Goal: Task Accomplishment & Management: Use online tool/utility

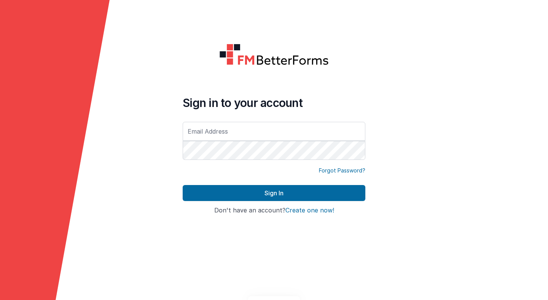
type input "[PERSON_NAME][EMAIL_ADDRESS][PERSON_NAME][DOMAIN_NAME]"
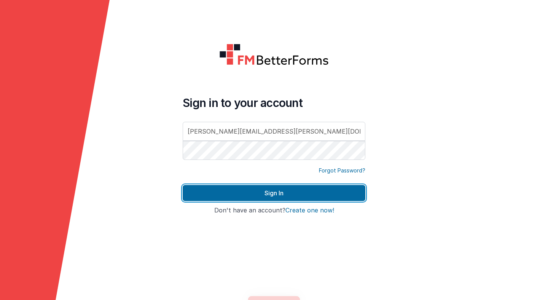
click at [252, 197] on button "Sign In" at bounding box center [274, 193] width 183 height 16
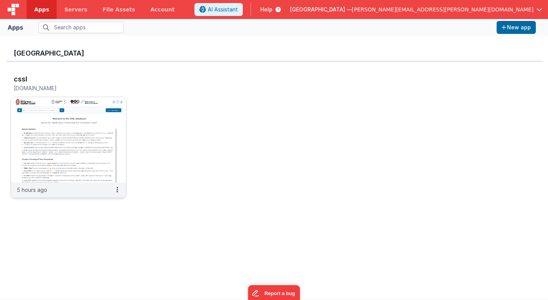
click at [108, 123] on img at bounding box center [68, 139] width 115 height 85
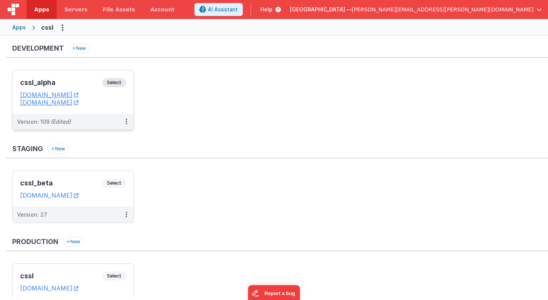
click at [118, 82] on span "Select" at bounding box center [114, 82] width 24 height 9
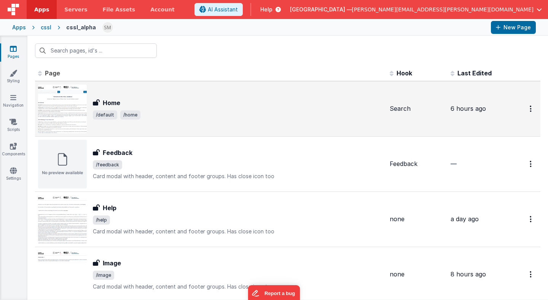
click at [122, 105] on div "Home" at bounding box center [238, 102] width 291 height 9
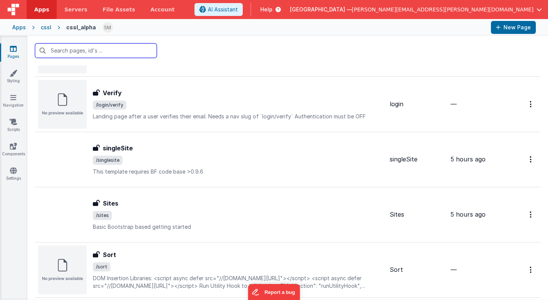
scroll to position [536, 0]
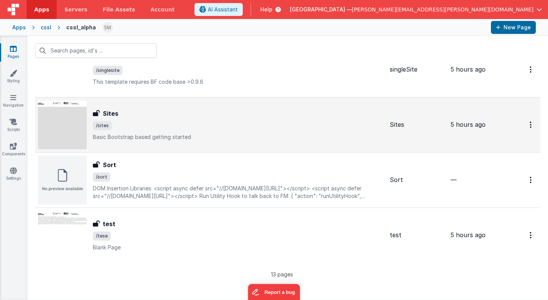
click at [146, 128] on span "/sites" at bounding box center [238, 125] width 291 height 9
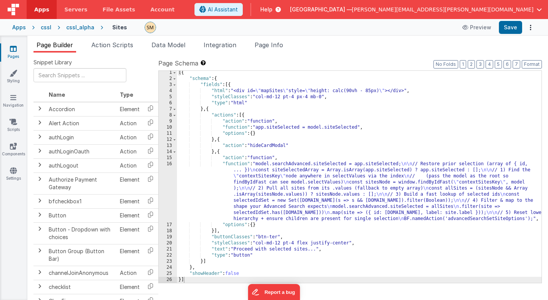
scroll to position [1, 0]
click at [246, 193] on div "[{ "schema" : { "fields" : [{ "html" : "<div id= \" mapSites \" style= \" heigh…" at bounding box center [359, 182] width 365 height 224
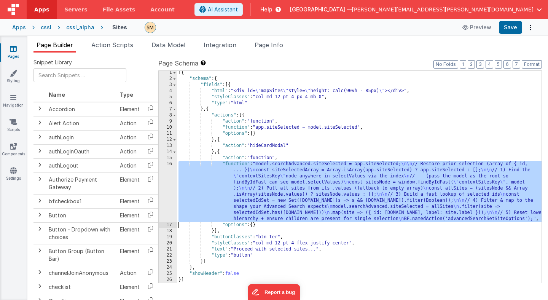
click at [169, 186] on div "16" at bounding box center [168, 191] width 18 height 61
click at [270, 45] on span "Page Info" at bounding box center [269, 45] width 29 height 8
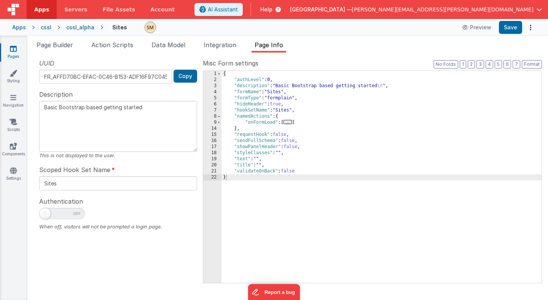
click at [289, 123] on span "..." at bounding box center [287, 122] width 8 height 4
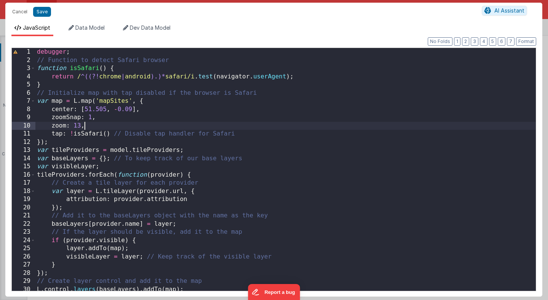
scroll to position [0, 0]
click at [212, 126] on div "debugger ; // Function to detect Safari browser function isSafari ( ) { return …" at bounding box center [285, 177] width 500 height 259
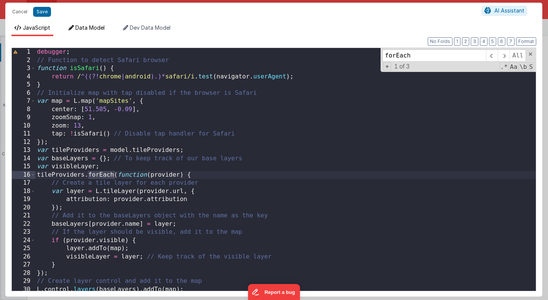
type input "forEach"
click at [95, 29] on span "Data Model" at bounding box center [89, 27] width 29 height 6
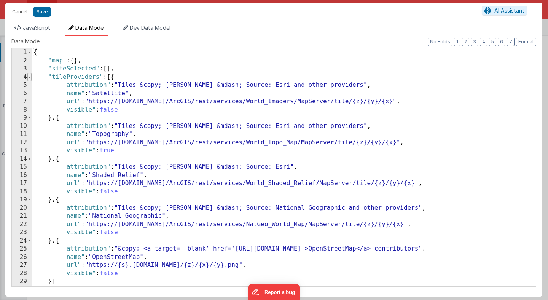
click at [30, 77] on span at bounding box center [29, 77] width 4 height 8
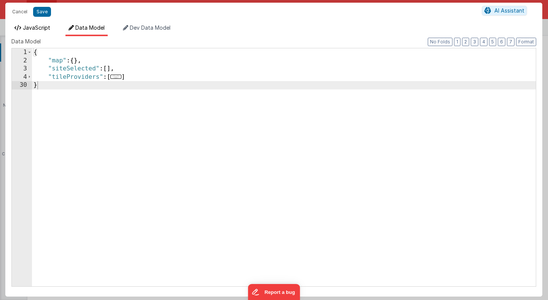
click at [36, 29] on span "JavaScript" at bounding box center [36, 27] width 27 height 6
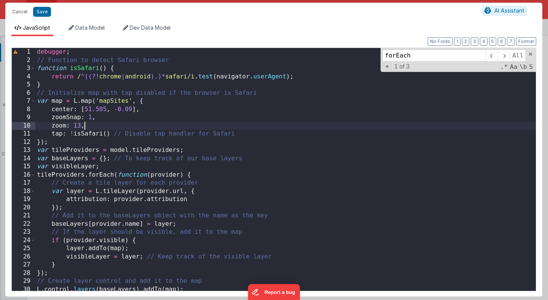
click at [121, 129] on div "debugger ; // Function to detect Safari browser function isSafari ( ) { return …" at bounding box center [285, 177] width 500 height 259
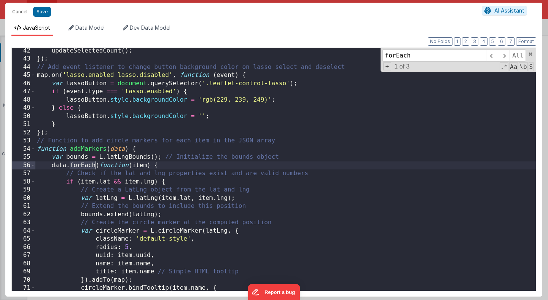
scroll to position [337, 0]
click at [99, 28] on span "Data Model" at bounding box center [89, 27] width 29 height 6
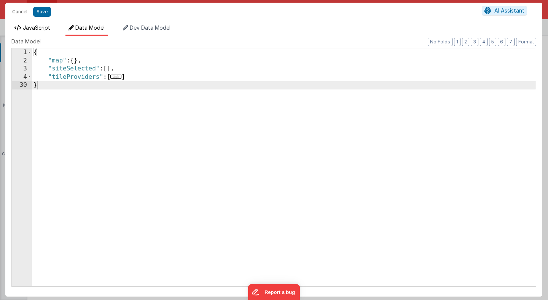
click at [45, 29] on span "JavaScript" at bounding box center [36, 27] width 27 height 6
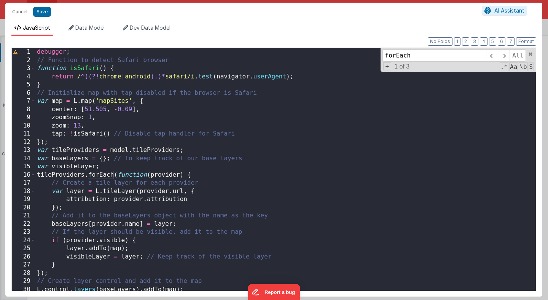
scroll to position [0, 0]
click at [503, 55] on span at bounding box center [504, 55] width 12 height 12
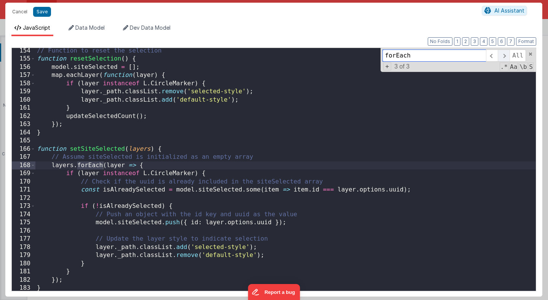
click at [504, 54] on span at bounding box center [504, 55] width 12 height 12
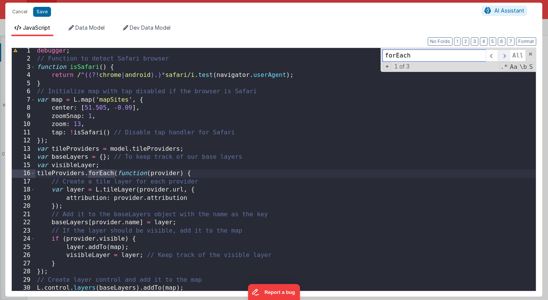
click at [504, 54] on span at bounding box center [504, 55] width 12 height 12
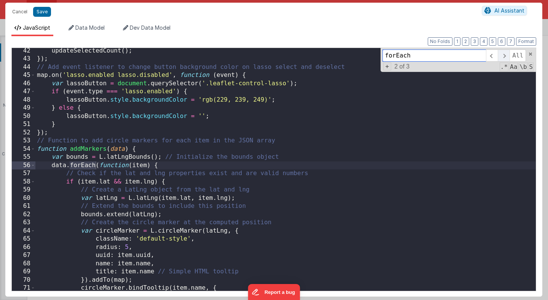
click at [504, 54] on span at bounding box center [504, 55] width 12 height 12
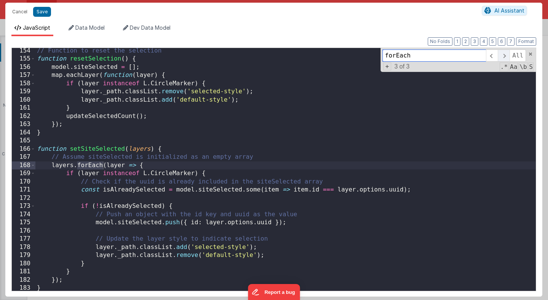
click at [504, 54] on span at bounding box center [504, 55] width 12 height 12
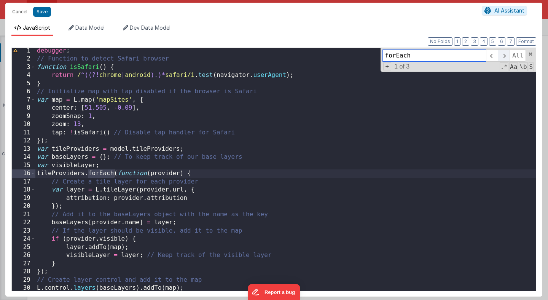
scroll to position [1, 0]
click at [122, 150] on div "debugger ; // Function to detect Safari browser function isSafari ( ) { return …" at bounding box center [285, 176] width 500 height 259
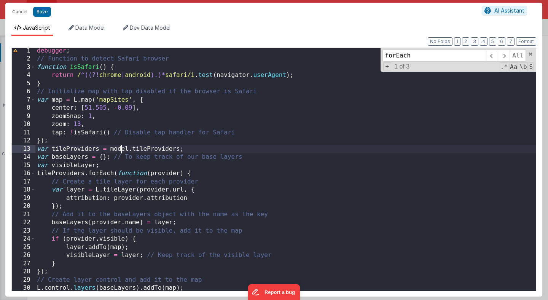
click at [122, 150] on div "debugger ; // Function to detect Safari browser function isSafari ( ) { return …" at bounding box center [285, 176] width 500 height 259
click at [41, 12] on button "Save" at bounding box center [42, 12] width 18 height 10
type textarea "Basic Bootstrap based getting started"
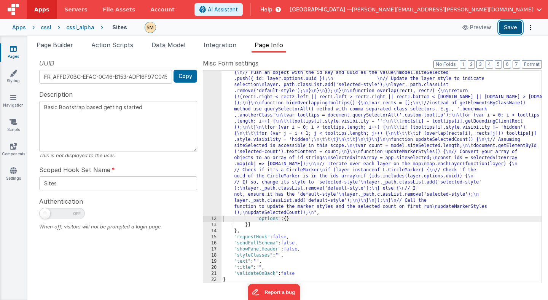
click at [510, 28] on button "Save" at bounding box center [510, 27] width 23 height 13
click at [510, 29] on button "Save" at bounding box center [510, 27] width 23 height 13
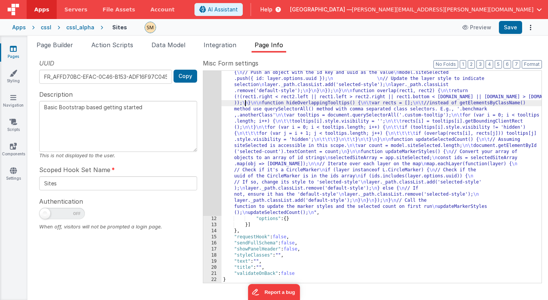
click at [244, 102] on div ""function" : "debugger; \n // Function to detect Safari browser \n function isS…" at bounding box center [381, 68] width 320 height 729
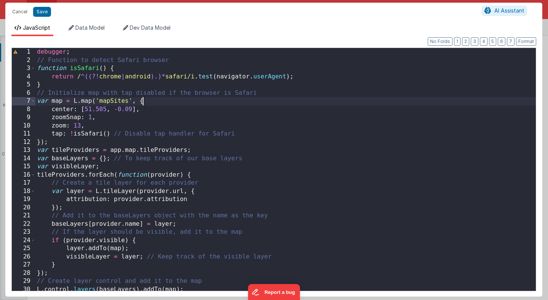
click at [209, 103] on div "debugger ; // Function to detect Safari browser function isSafari ( ) { return …" at bounding box center [285, 177] width 500 height 259
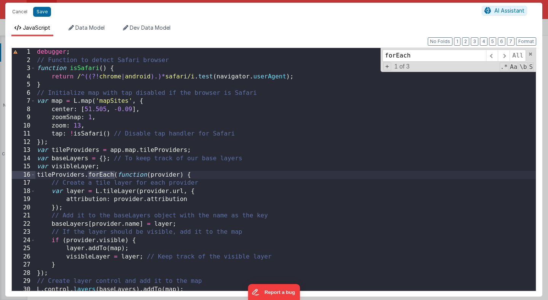
type input "forEach"
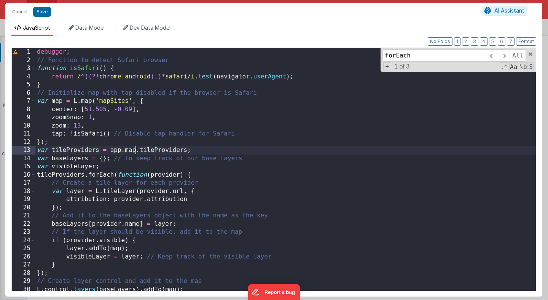
click at [137, 150] on div "debugger ; // Function to detect Safari browser function isSafari ( ) { return …" at bounding box center [285, 177] width 500 height 259
drag, startPoint x: 139, startPoint y: 150, endPoint x: 111, endPoint y: 151, distance: 28.2
click at [111, 151] on div "debugger ; // Function to detect Safari browser function isSafari ( ) { return …" at bounding box center [285, 177] width 500 height 259
click at [99, 30] on span "Data Model" at bounding box center [89, 27] width 29 height 6
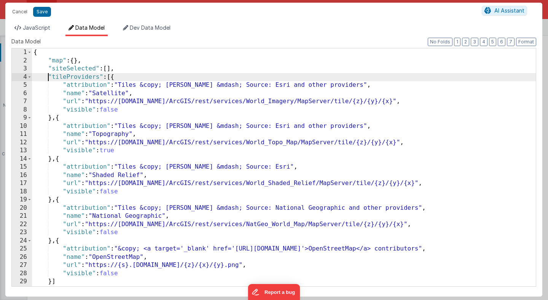
click at [47, 78] on div "{ "map" : { } , "siteSelected" : [ ] , "tileProviders" : [{ "attribution" : "Ti…" at bounding box center [284, 175] width 504 height 254
click at [27, 78] on span at bounding box center [29, 77] width 4 height 8
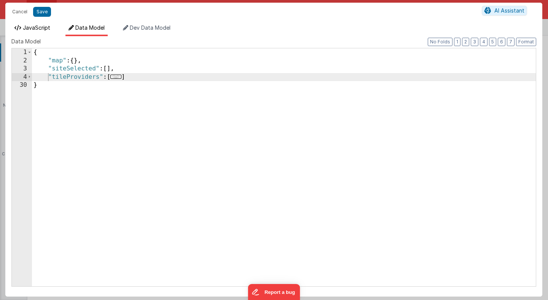
click at [45, 27] on span "JavaScript" at bounding box center [36, 27] width 27 height 6
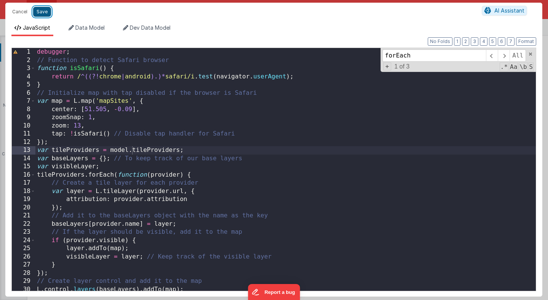
click at [45, 12] on button "Save" at bounding box center [42, 12] width 18 height 10
type textarea "Basic Bootstrap based getting started"
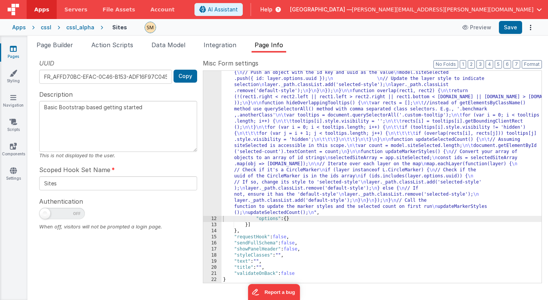
click at [255, 121] on div ""function" : "debugger; \n // Function to detect Safari browser \n function isS…" at bounding box center [381, 68] width 320 height 729
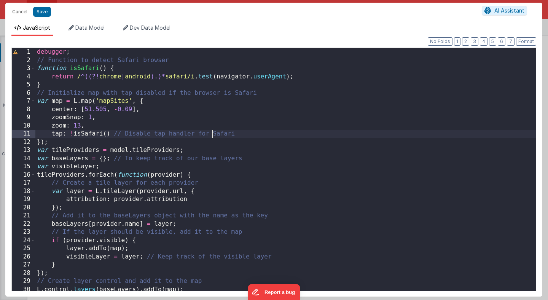
click at [211, 131] on div "debugger ; // Function to detect Safari browser function isSafari ( ) { return …" at bounding box center [285, 177] width 500 height 259
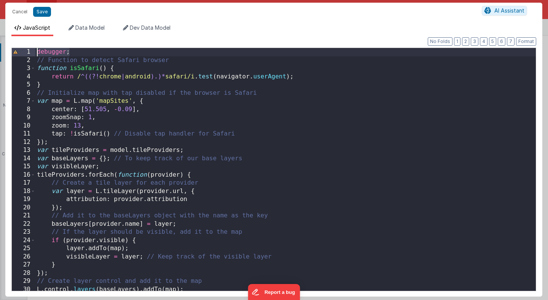
drag, startPoint x: 79, startPoint y: 53, endPoint x: 2, endPoint y: 49, distance: 77.7
click at [2, 49] on div "Cancel Save AI Assistant JavaScript Data Model Dev Data Model Format 7 6 5 4 3 …" at bounding box center [274, 150] width 548 height 300
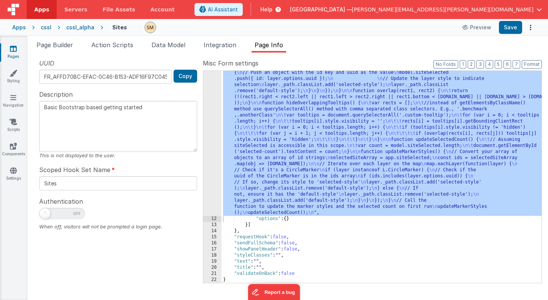
click at [252, 129] on div ""function" : "debugger; \n // Function to detect Safari browser \n function isS…" at bounding box center [381, 68] width 320 height 729
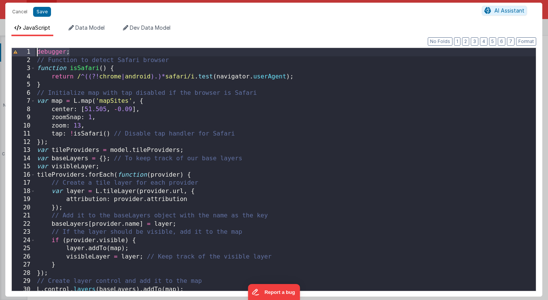
drag, startPoint x: 70, startPoint y: 53, endPoint x: 15, endPoint y: 49, distance: 55.3
click at [15, 49] on div "1 2 3 4 5 6 7 8 9 10 11 12 13 14 15 16 17 18 19 20 21 22 23 24 25 26 27 28 29 3…" at bounding box center [273, 170] width 525 height 244
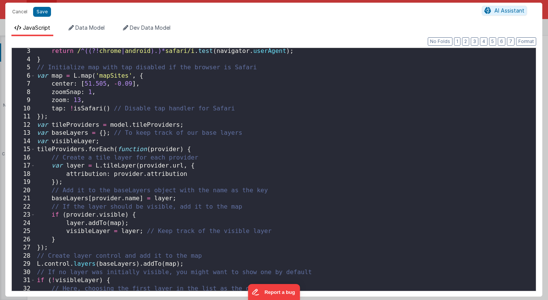
scroll to position [17, 0]
click at [111, 142] on div "return / ^((?! chrome | android ).)* safari/i . test ( navigator . userAgent ) …" at bounding box center [285, 176] width 500 height 259
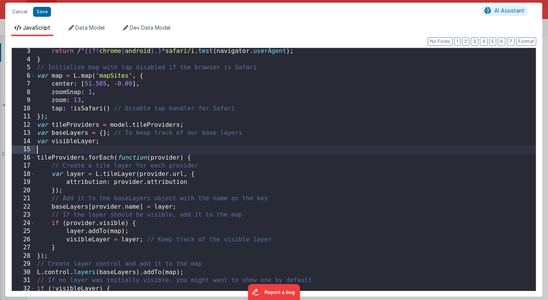
paste textarea
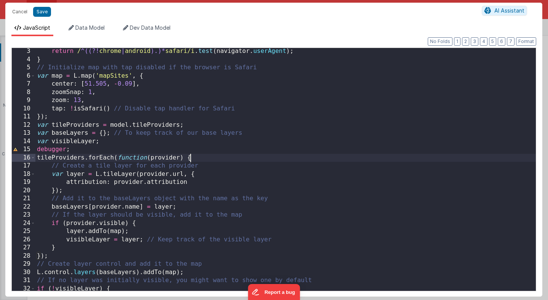
click at [201, 156] on div "return / ^((?! chrome | android ).)* safari/i . test ( navigator . userAgent ) …" at bounding box center [285, 176] width 500 height 259
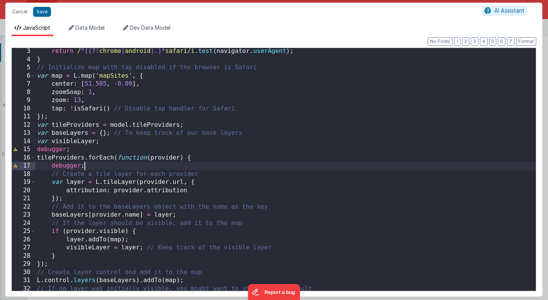
type textarea "Basic Bootstrap based getting started"
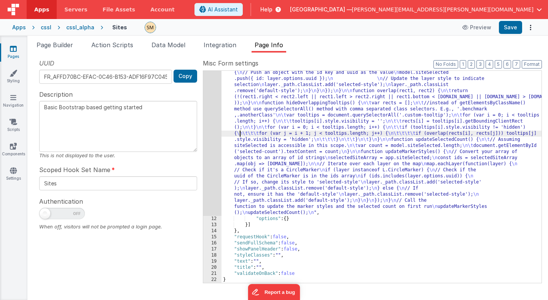
click at [241, 135] on div ""function" : "// Function to detect Safari browser \n function isSafari() { \n\…" at bounding box center [381, 68] width 320 height 729
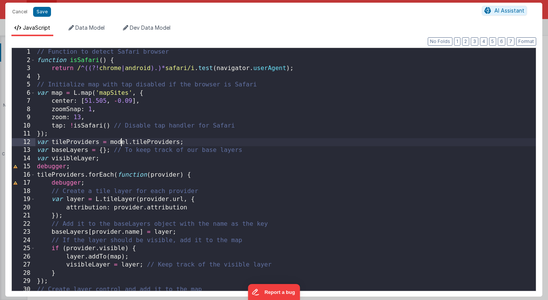
scroll to position [0, 0]
click at [123, 143] on div "// Function to detect Safari browser function isSafari ( ) { return / ^((?! chr…" at bounding box center [285, 177] width 500 height 259
click at [94, 26] on span "Data Model" at bounding box center [89, 27] width 29 height 6
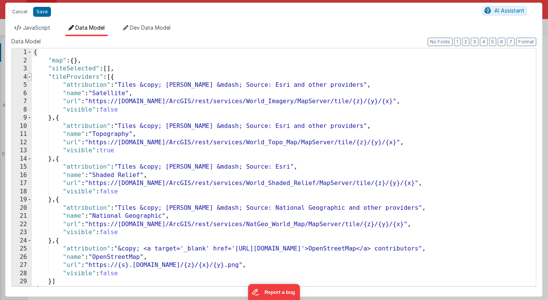
click at [30, 76] on span at bounding box center [29, 77] width 4 height 8
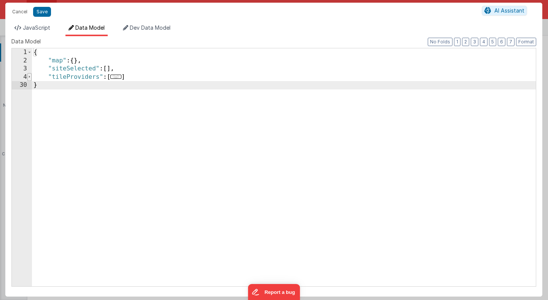
click at [30, 76] on span at bounding box center [29, 77] width 4 height 8
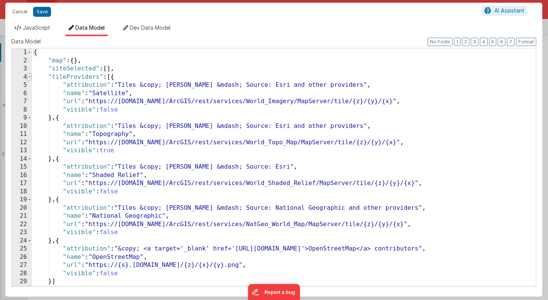
click at [30, 76] on span at bounding box center [29, 77] width 4 height 8
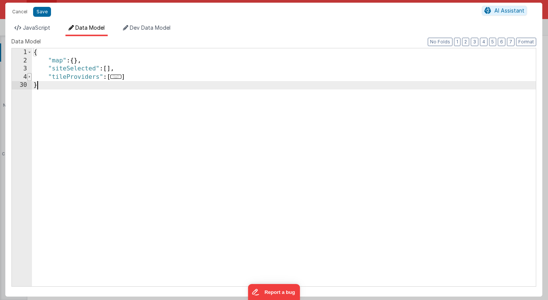
click at [30, 77] on span at bounding box center [29, 77] width 4 height 8
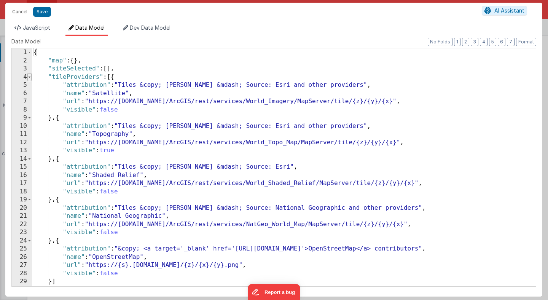
click at [30, 77] on span at bounding box center [29, 77] width 4 height 8
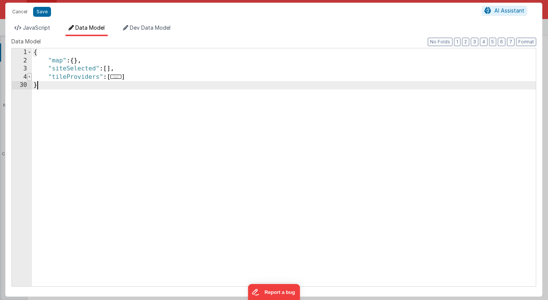
click at [28, 78] on span at bounding box center [29, 77] width 4 height 8
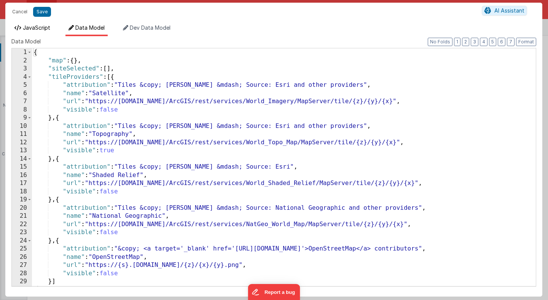
click at [38, 29] on span "JavaScript" at bounding box center [36, 27] width 27 height 6
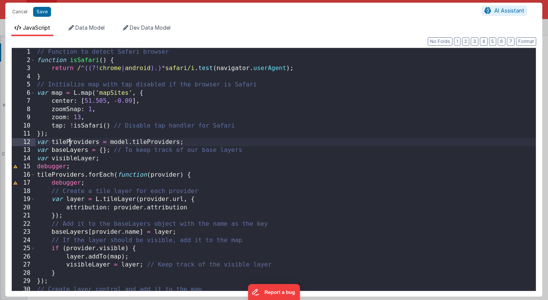
click at [72, 142] on div "// Function to detect Safari browser function isSafari ( ) { return / ^((?! chr…" at bounding box center [285, 177] width 500 height 259
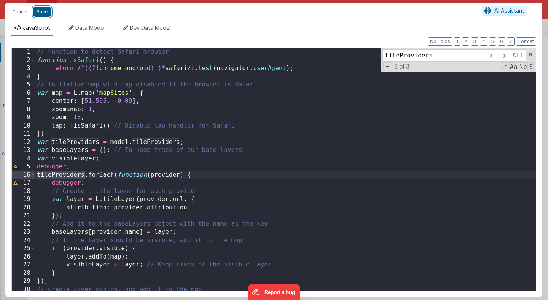
click at [41, 14] on button "Save" at bounding box center [42, 12] width 18 height 10
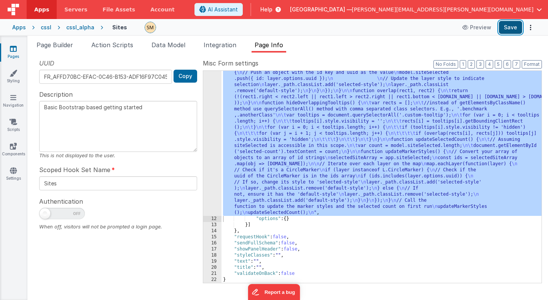
click at [508, 31] on button "Save" at bounding box center [510, 27] width 23 height 13
click at [244, 129] on div ""function" : "// Function to detect Safari browser \n function isSafari() { \n\…" at bounding box center [381, 68] width 320 height 729
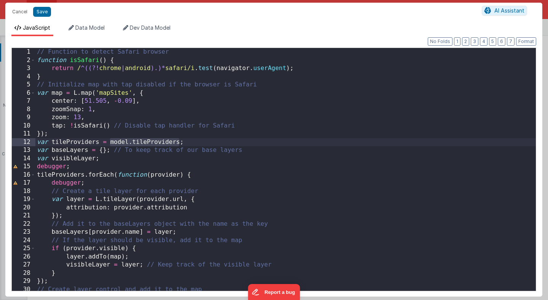
drag, startPoint x: 181, startPoint y: 142, endPoint x: 110, endPoint y: 140, distance: 70.4
click at [110, 140] on div "// Function to detect Safari browser function isSafari ( ) { return / ^((?! chr…" at bounding box center [285, 177] width 500 height 259
click at [91, 27] on span "Data Model" at bounding box center [89, 27] width 29 height 6
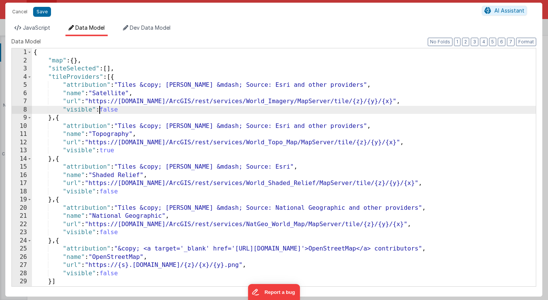
click at [99, 107] on div "{ "map" : { } , "siteSelected" : [ ] , "tileProviders" : [{ "attribution" : "Ti…" at bounding box center [284, 175] width 504 height 254
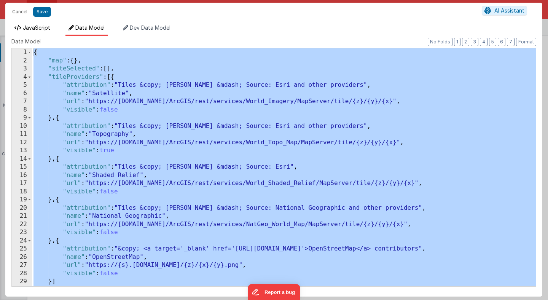
click at [37, 29] on span "JavaScript" at bounding box center [36, 27] width 27 height 6
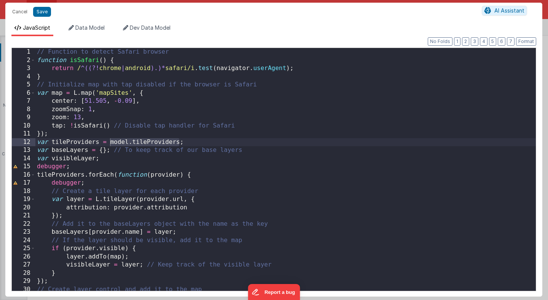
click at [149, 185] on div "// Function to detect Safari browser function isSafari ( ) { return / ^((?! chr…" at bounding box center [285, 177] width 500 height 259
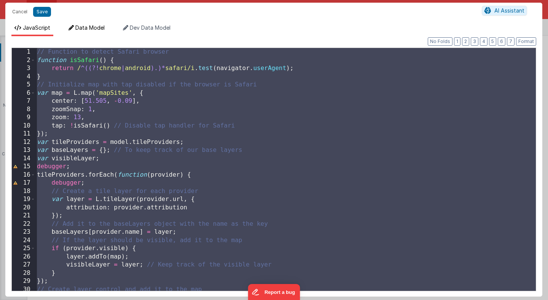
click at [94, 27] on span "Data Model" at bounding box center [89, 27] width 29 height 6
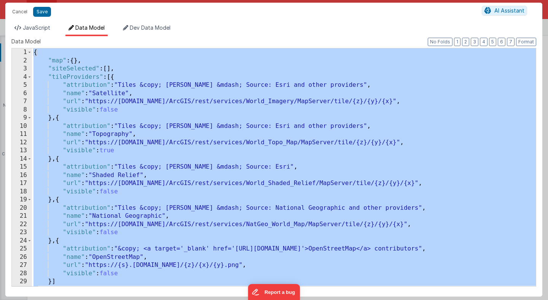
click at [126, 133] on div "{ "map" : { } , "siteSelected" : [ ] , "tileProviders" : [{ "attribution" : "Ti…" at bounding box center [284, 175] width 504 height 254
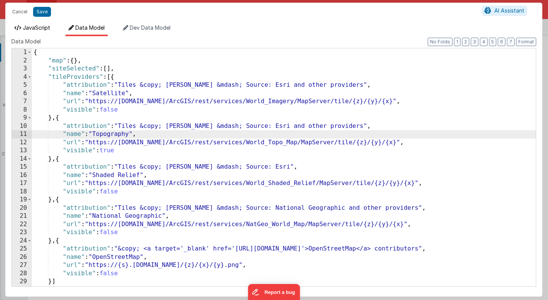
click at [46, 29] on span "JavaScript" at bounding box center [36, 27] width 27 height 6
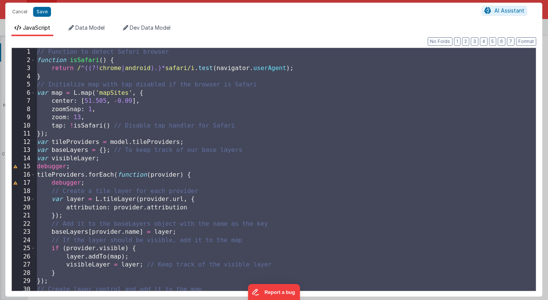
click at [108, 124] on div "// Function to detect Safari browser function isSafari ( ) { return / ^((?! chr…" at bounding box center [285, 177] width 500 height 259
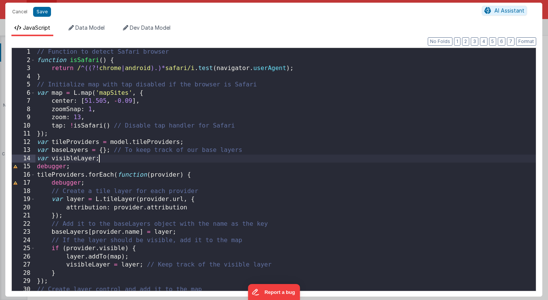
click at [111, 159] on div "// Function to detect Safari browser function isSafari ( ) { return / ^((?! chr…" at bounding box center [285, 177] width 500 height 259
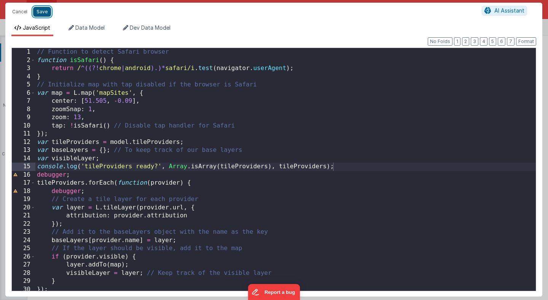
click at [47, 11] on button "Save" at bounding box center [42, 12] width 18 height 10
type textarea "Basic Bootstrap based getting started"
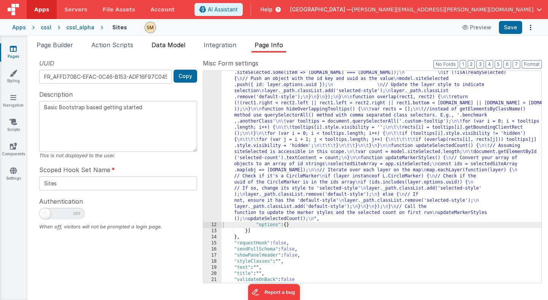
click at [173, 46] on span "Data Model" at bounding box center [168, 45] width 34 height 8
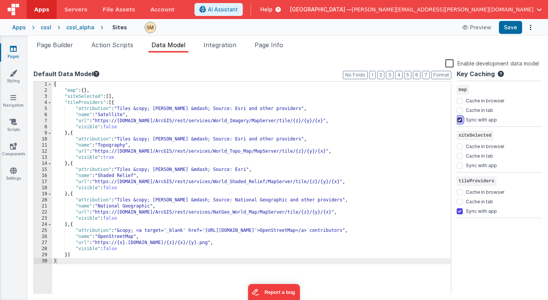
click at [461, 120] on input "Sync with app" at bounding box center [460, 120] width 6 height 6
checkbox input "false"
click at [461, 212] on input "Sync with app" at bounding box center [460, 211] width 6 height 6
checkbox input "false"
click at [512, 28] on button "Save" at bounding box center [510, 27] width 23 height 13
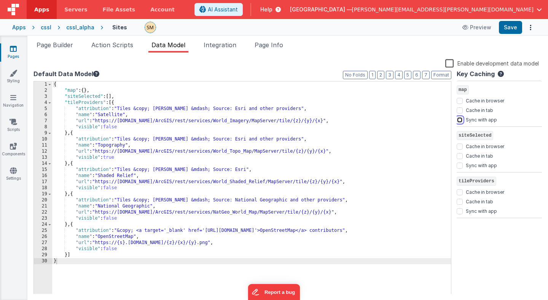
click at [461, 119] on input "Sync with app" at bounding box center [460, 120] width 6 height 6
checkbox input "true"
click at [511, 27] on button "Save" at bounding box center [510, 27] width 23 height 13
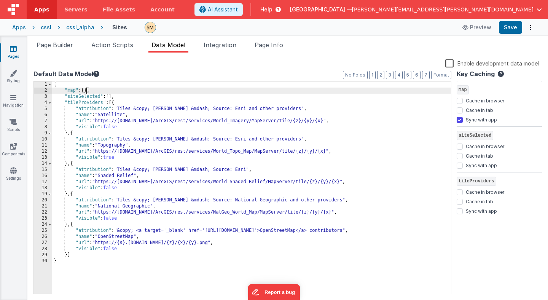
click at [87, 91] on div "{ "map" : { } , "siteSelected" : [ ] , "tileProviders" : [{ "attribution" : "Ti…" at bounding box center [251, 193] width 399 height 225
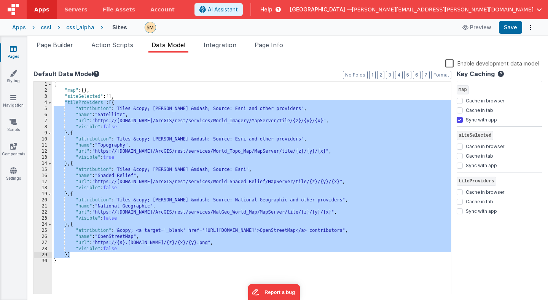
drag, startPoint x: 65, startPoint y: 102, endPoint x: 80, endPoint y: 253, distance: 151.7
click at [80, 253] on div "{ "map" : { } , "siteSelected" : [ ] , "tileProviders" : [{ "attribution" : "Ti…" at bounding box center [251, 193] width 399 height 225
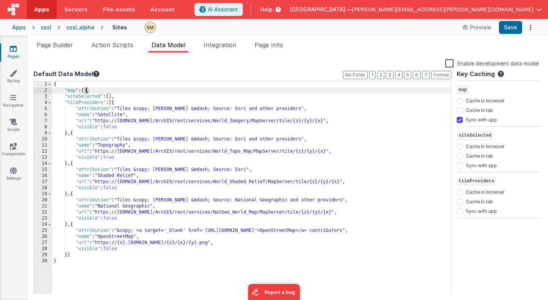
click at [86, 90] on div "{ "map" : { } , "siteSelected" : [ ] , "tileProviders" : [{ "attribution" : "Ti…" at bounding box center [251, 193] width 399 height 225
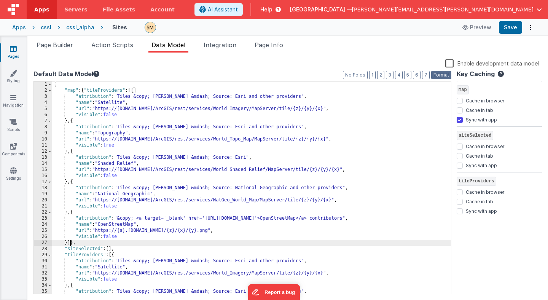
click at [439, 77] on button "Format" at bounding box center [441, 75] width 20 height 8
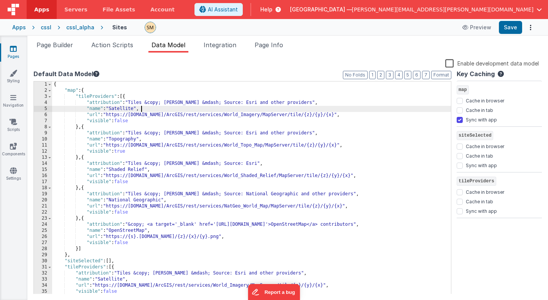
click at [343, 106] on div "{ "map" : { "tileProviders" : [{ "attribution" : "Tiles &copy; Esri &mdash; Sou…" at bounding box center [251, 193] width 399 height 225
click at [514, 27] on button "Save" at bounding box center [510, 27] width 23 height 13
click at [346, 29] on div at bounding box center [298, 27] width 307 height 11
click at [513, 28] on button "Save" at bounding box center [510, 27] width 23 height 13
click at [62, 46] on span "Page Builder" at bounding box center [55, 45] width 37 height 8
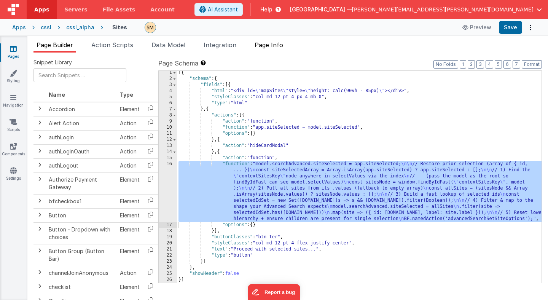
click at [272, 45] on span "Page Info" at bounding box center [269, 45] width 29 height 8
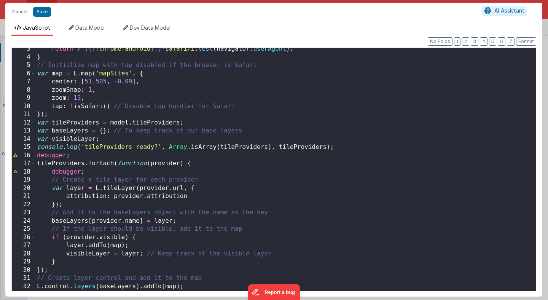
scroll to position [19, 0]
click at [132, 123] on div "return / ^((?! chrome | android ).)* safari/i . test ( navigator . userAgent ) …" at bounding box center [285, 175] width 500 height 259
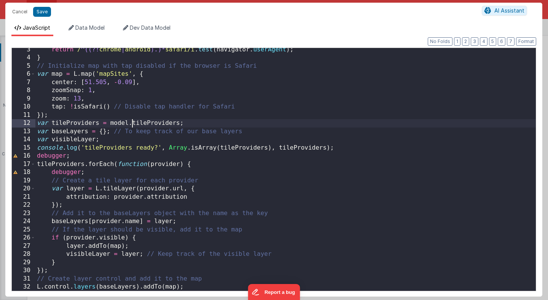
scroll to position [0, 0]
click at [45, 11] on button "Save" at bounding box center [42, 12] width 18 height 10
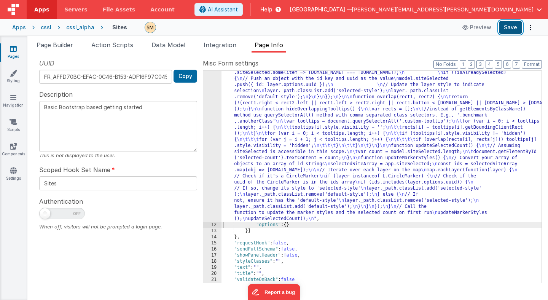
click at [510, 27] on button "Save" at bounding box center [510, 27] width 23 height 13
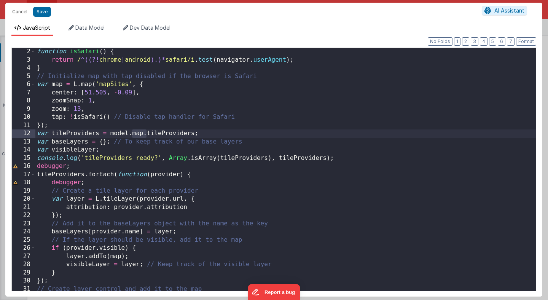
drag, startPoint x: 147, startPoint y: 135, endPoint x: 131, endPoint y: 134, distance: 16.4
click at [131, 134] on div "function isSafari ( ) { return / ^((?! chrome | android ).)* safari/i . test ( …" at bounding box center [285, 177] width 500 height 259
click at [41, 10] on button "Save" at bounding box center [42, 12] width 18 height 10
type textarea "Basic Bootstrap based getting started"
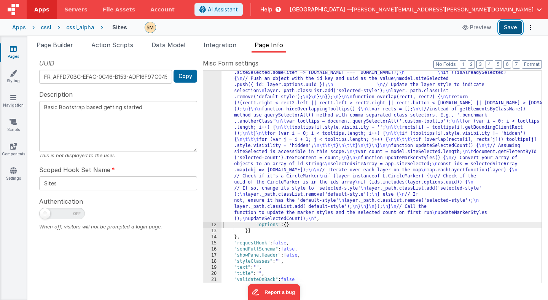
click at [508, 29] on button "Save" at bounding box center [510, 27] width 23 height 13
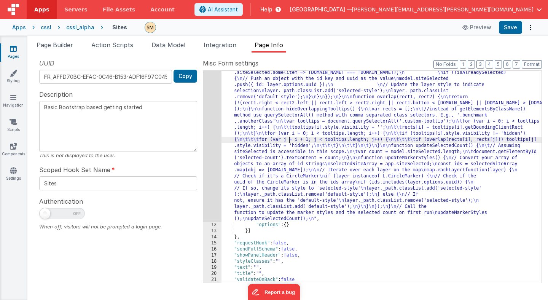
click at [289, 139] on div ""function" : "// Function to detect Safari browser \n function isSafari() { \n\…" at bounding box center [381, 72] width 320 height 736
click at [162, 44] on span "Data Model" at bounding box center [168, 45] width 34 height 8
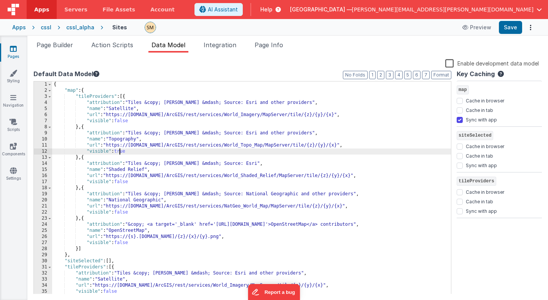
click at [120, 151] on div "{ "map" : { "tileProviders" : [{ "attribution" : "Tiles &copy; Esri &mdash; Sou…" at bounding box center [251, 193] width 399 height 225
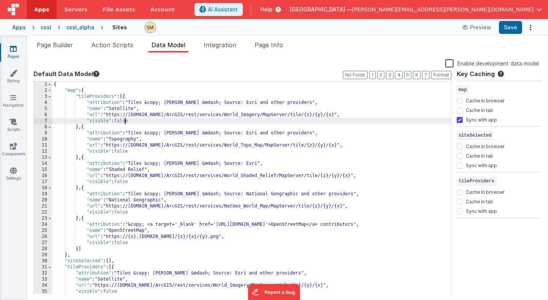
click at [125, 122] on div "{ "map" : { "tileProviders" : [{ "attribution" : "Tiles &copy; Esri &mdash; Sou…" at bounding box center [251, 193] width 399 height 225
click at [507, 28] on button "Save" at bounding box center [510, 27] width 23 height 13
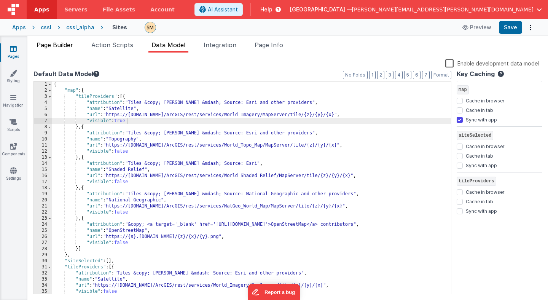
click at [67, 45] on span "Page Builder" at bounding box center [55, 45] width 37 height 8
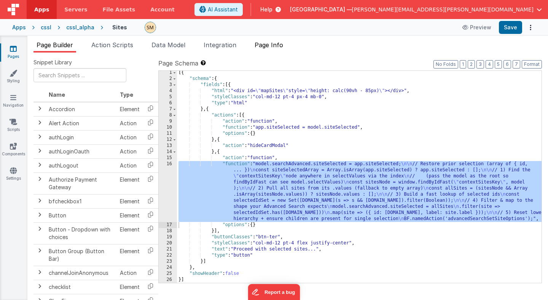
click at [271, 43] on span "Page Info" at bounding box center [269, 45] width 29 height 8
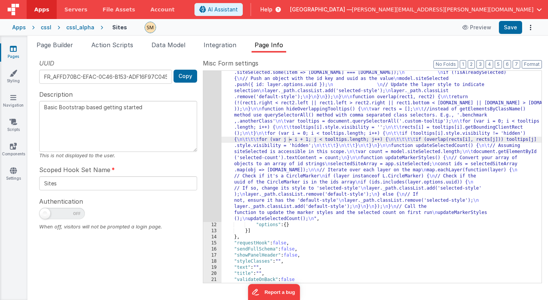
click at [268, 133] on div ""function" : "// Function to detect Safari browser \n function isSafari() { \n\…" at bounding box center [381, 72] width 320 height 736
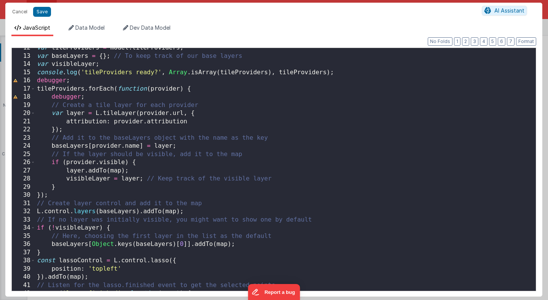
scroll to position [95, 0]
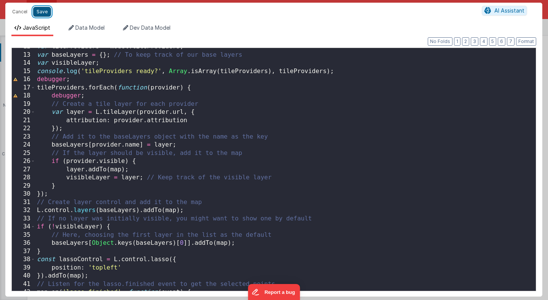
click at [39, 14] on button "Save" at bounding box center [42, 12] width 18 height 10
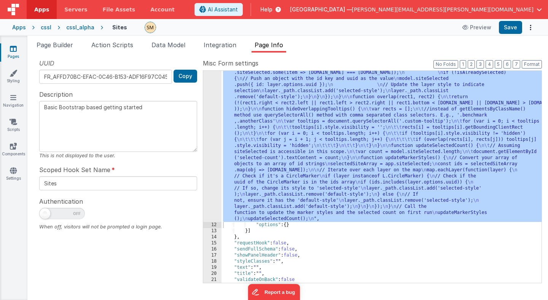
click at [271, 132] on div ""function" : "// Function to detect Safari browser \n function isSafari() { \n\…" at bounding box center [381, 72] width 320 height 736
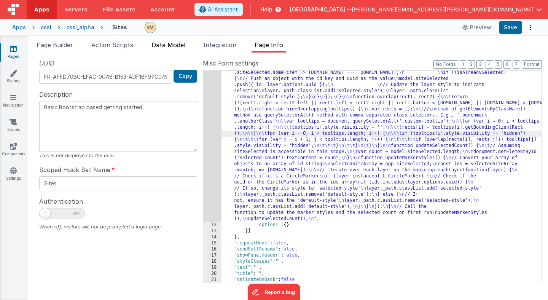
click at [170, 44] on span "Data Model" at bounding box center [168, 45] width 34 height 8
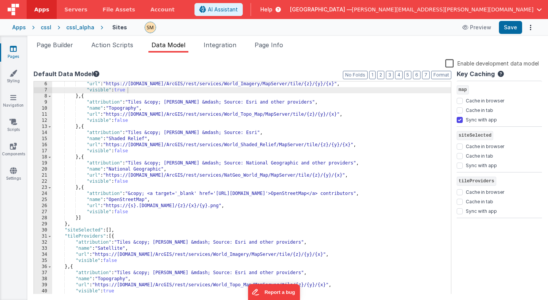
scroll to position [0, 0]
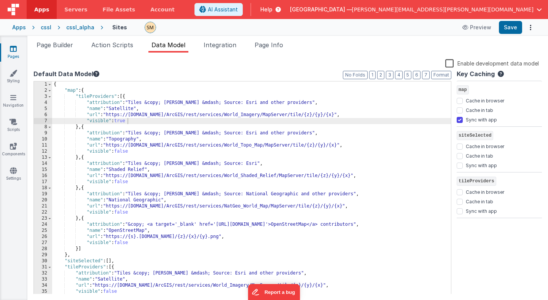
click at [93, 91] on div "{ "map" : { "tileProviders" : [{ "attribution" : "Tiles &copy; Esri &mdash; Sou…" at bounding box center [251, 193] width 399 height 225
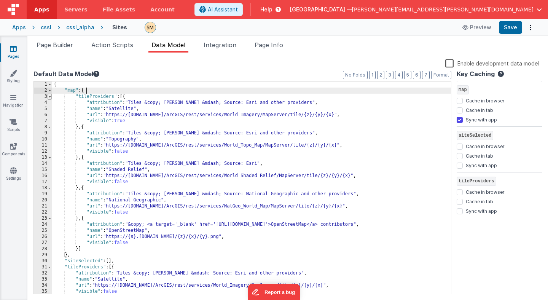
click at [51, 98] on span at bounding box center [50, 97] width 4 height 6
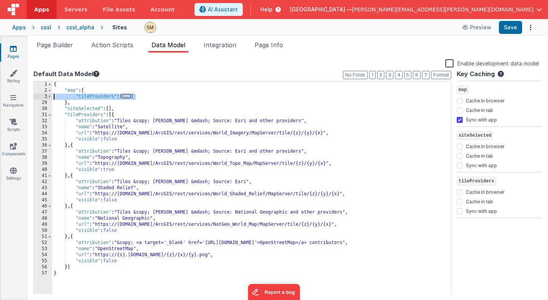
drag, startPoint x: 142, startPoint y: 95, endPoint x: 38, endPoint y: 97, distance: 103.5
click at [38, 97] on div "1 2 3 29 30 31 32 33 34 35 36 37 38 39 40 41 42 43 44 45 46 47 48 49 50 51 52 5…" at bounding box center [242, 187] width 418 height 213
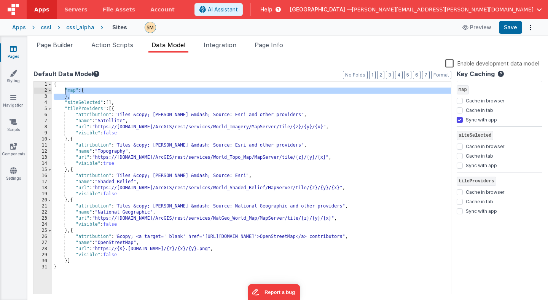
drag, startPoint x: 75, startPoint y: 97, endPoint x: 64, endPoint y: 91, distance: 13.3
click at [64, 91] on div "{ "map" : { } , "siteSelected" : [ ] , "tileProviders" : [{ "attribution" : "Ti…" at bounding box center [251, 193] width 399 height 225
checkbox input "false"
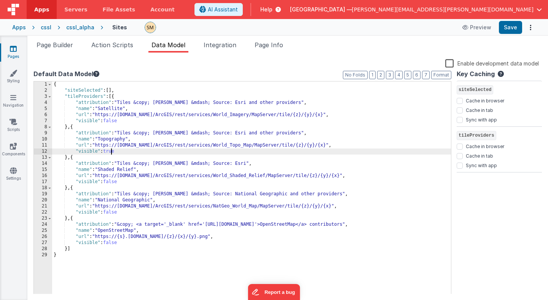
click at [111, 153] on div "{ "siteSelected" : [ ] , "tileProviders" : [{ "attribution" : "Tiles &copy; Esr…" at bounding box center [251, 193] width 399 height 225
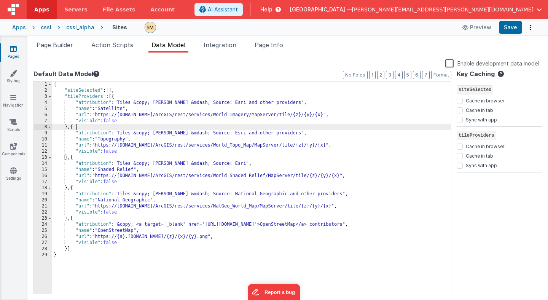
click at [112, 124] on div "{ "siteSelected" : [ ] , "tileProviders" : [{ "attribution" : "Tiles &copy; Esr…" at bounding box center [251, 193] width 399 height 225
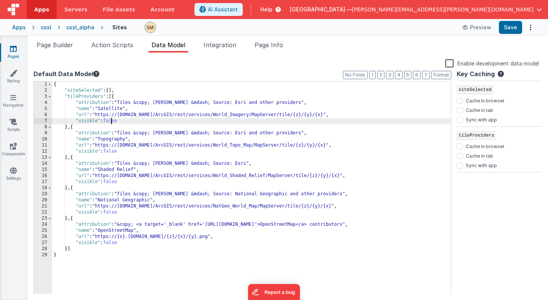
click at [112, 119] on div "{ "siteSelected" : [ ] , "tileProviders" : [{ "attribution" : "Tiles &copy; Esr…" at bounding box center [251, 193] width 399 height 225
click at [510, 28] on button "Save" at bounding box center [510, 27] width 23 height 13
click at [108, 121] on div "{ "siteSelected" : [ ] , "tileProviders" : [{ "attribution" : "Tiles &copy; Esr…" at bounding box center [251, 193] width 399 height 225
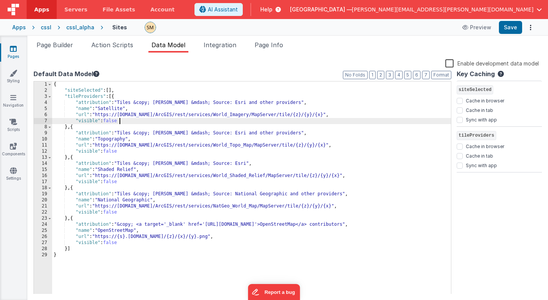
click at [113, 183] on div "{ "siteSelected" : [ ] , "tileProviders" : [{ "attribution" : "Tiles &copy; Esr…" at bounding box center [251, 193] width 399 height 225
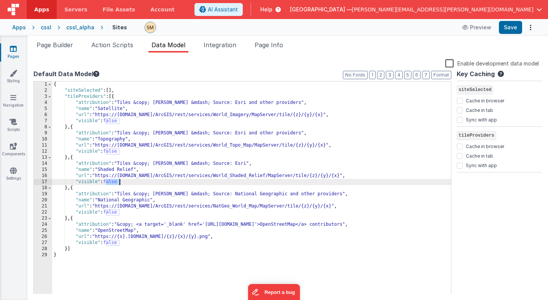
click at [113, 183] on div "{ "siteSelected" : [ ] , "tileProviders" : [{ "attribution" : "Tiles &copy; Esr…" at bounding box center [251, 193] width 399 height 225
click at [517, 26] on button "Save" at bounding box center [510, 27] width 23 height 13
